Goal: Find specific page/section: Find specific page/section

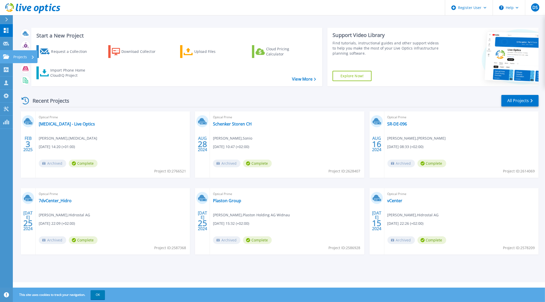
click at [7, 54] on link "Projects Projects" at bounding box center [6, 56] width 13 height 13
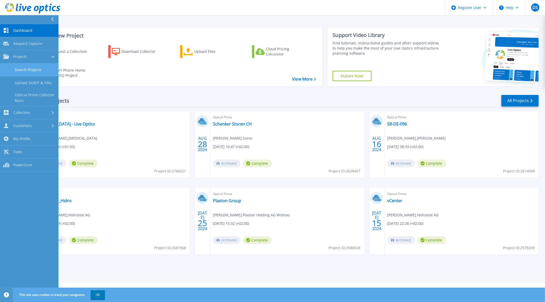
click at [23, 69] on link "Search Projects" at bounding box center [29, 69] width 58 height 13
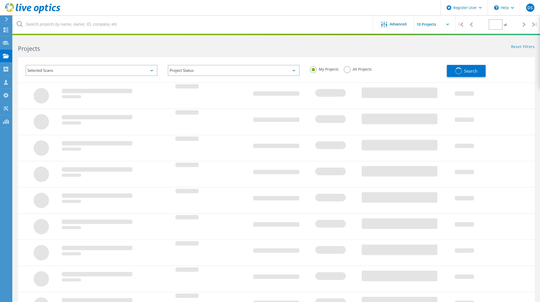
type input "1"
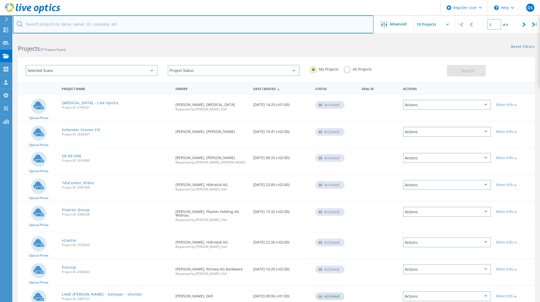
click at [121, 24] on input "text" at bounding box center [193, 24] width 361 height 18
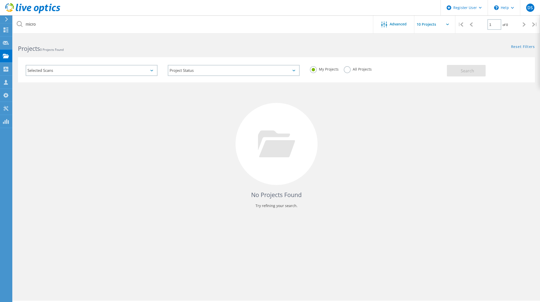
click at [348, 65] on div "My Projects All Projects" at bounding box center [376, 69] width 142 height 19
click at [349, 67] on label "All Projects" at bounding box center [358, 68] width 28 height 5
click at [0, 0] on input "All Projects" at bounding box center [0, 0] width 0 height 0
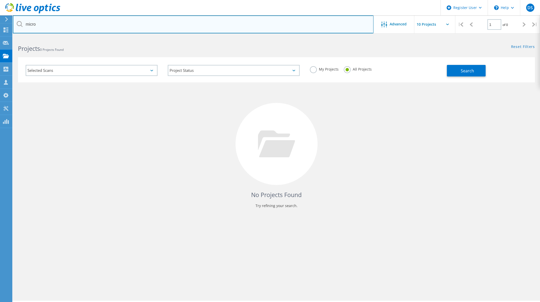
click at [280, 28] on input "micro" at bounding box center [193, 24] width 361 height 18
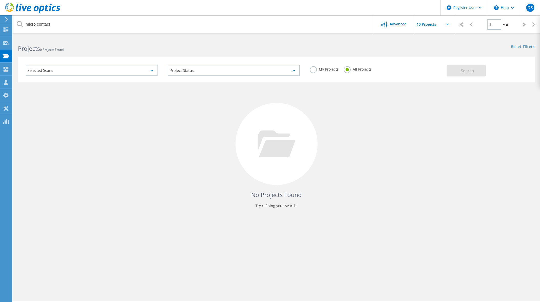
click at [295, 45] on div "Reset Filters Show Filters" at bounding box center [407, 41] width 263 height 9
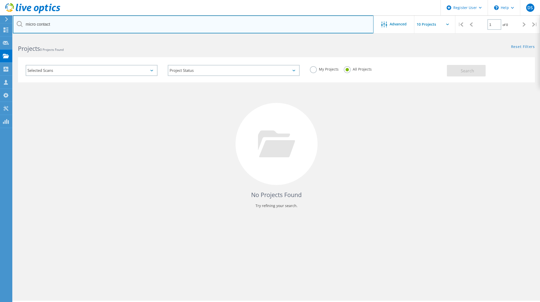
click at [226, 23] on input "micro contact" at bounding box center [193, 24] width 361 height 18
type input "stöckli"
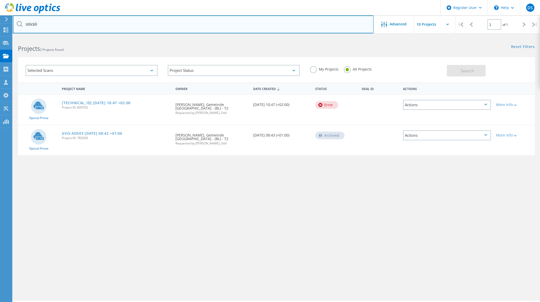
click at [226, 23] on input "stöckli" at bounding box center [193, 24] width 361 height 18
type input "micro"
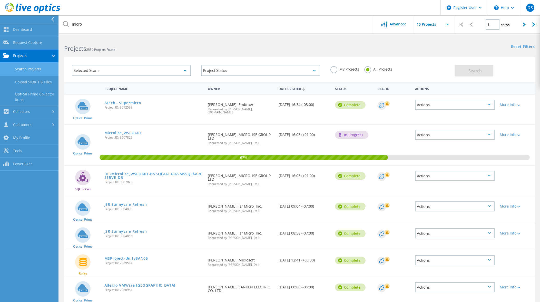
click at [35, 67] on link "Search Projects" at bounding box center [29, 69] width 58 height 13
click at [335, 71] on label "My Projects" at bounding box center [344, 68] width 29 height 5
click at [0, 0] on input "My Projects" at bounding box center [0, 0] width 0 height 0
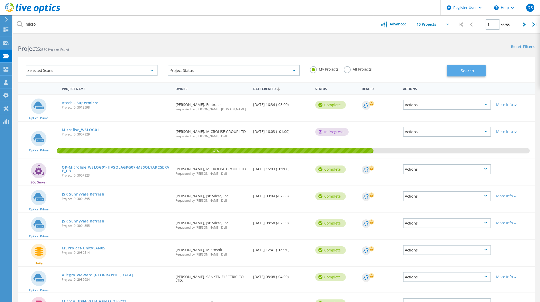
click at [459, 70] on button "Search" at bounding box center [466, 71] width 39 height 12
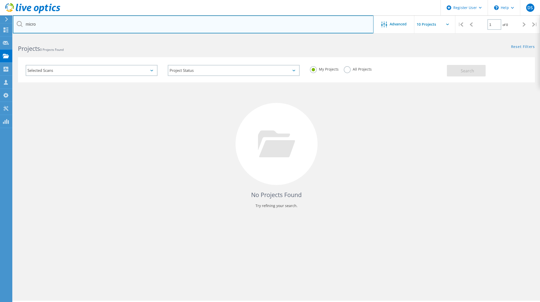
click at [220, 25] on input "micro" at bounding box center [193, 24] width 361 height 18
type input "aptevo"
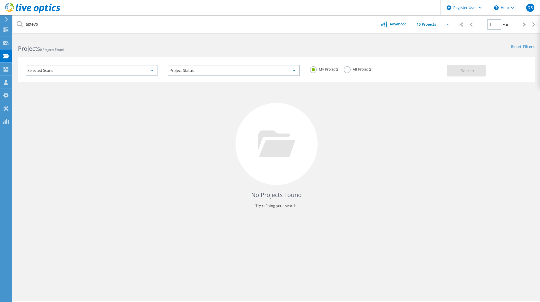
click at [353, 69] on label "All Projects" at bounding box center [358, 68] width 28 height 5
click at [0, 0] on input "All Projects" at bounding box center [0, 0] width 0 height 0
click at [353, 69] on label "All Projects" at bounding box center [358, 68] width 28 height 5
click at [0, 0] on input "All Projects" at bounding box center [0, 0] width 0 height 0
click at [459, 70] on button "Search" at bounding box center [466, 71] width 39 height 12
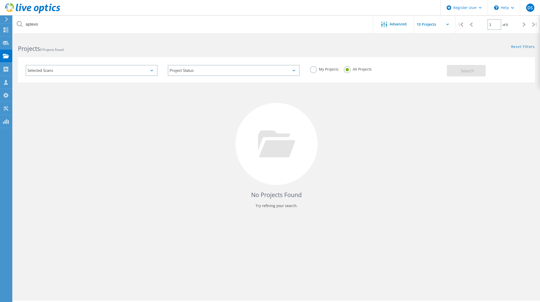
click at [318, 254] on div "aptevo Advanced | 1 of 0 | Email Address Project Name Company Date Created Proj…" at bounding box center [276, 168] width 527 height 263
